Goal: Navigation & Orientation: Find specific page/section

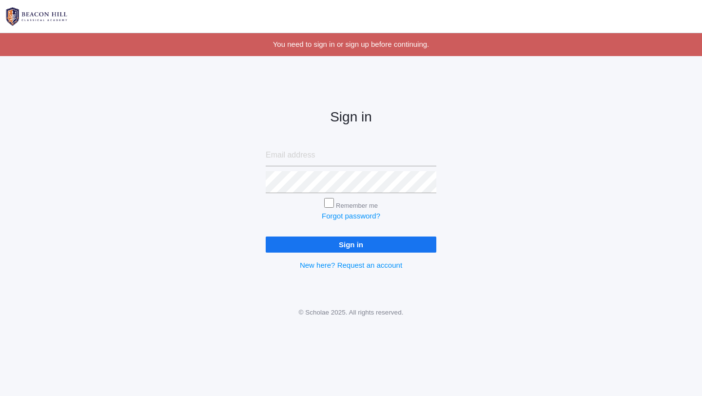
type input "jordyn@beaconhillclassical.org"
click at [356, 249] on input "Sign in" at bounding box center [351, 244] width 171 height 16
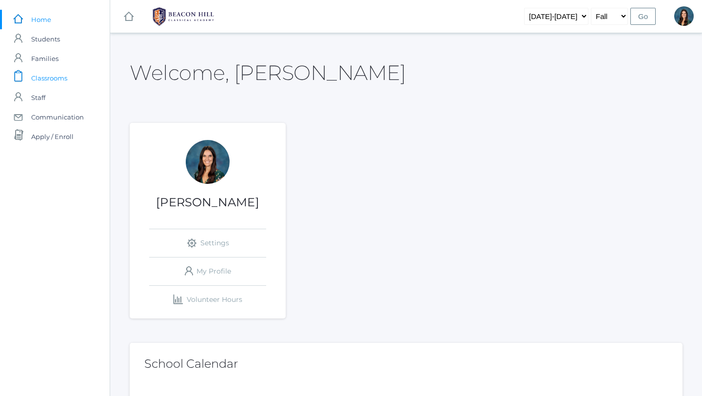
click at [59, 78] on span "Classrooms" at bounding box center [49, 78] width 36 height 20
